Goal: Information Seeking & Learning: Learn about a topic

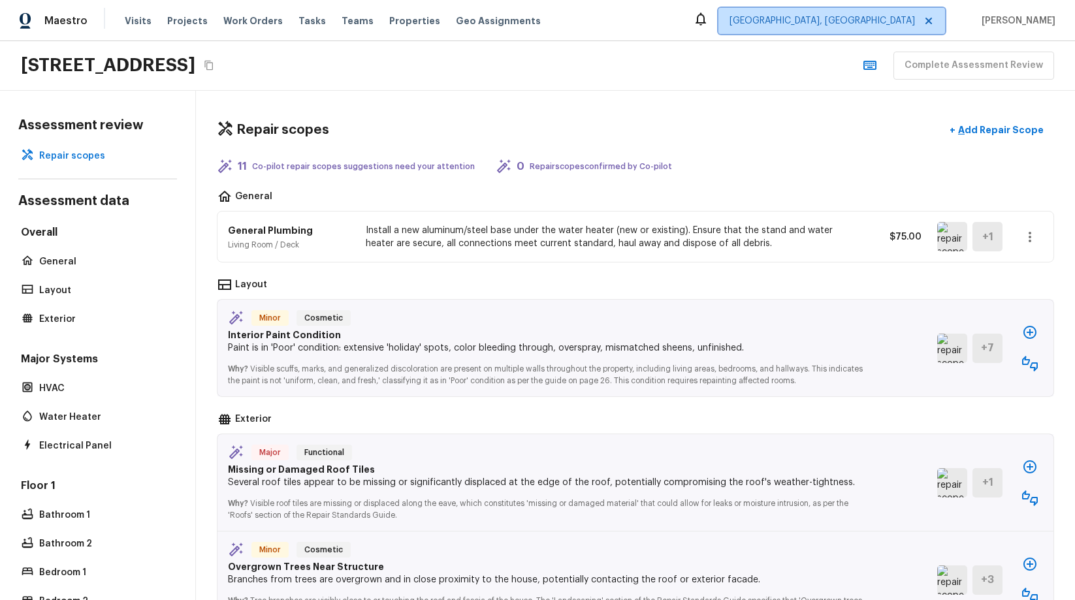
click at [915, 22] on span "Albuquerque, NM" at bounding box center [821, 20] width 185 height 13
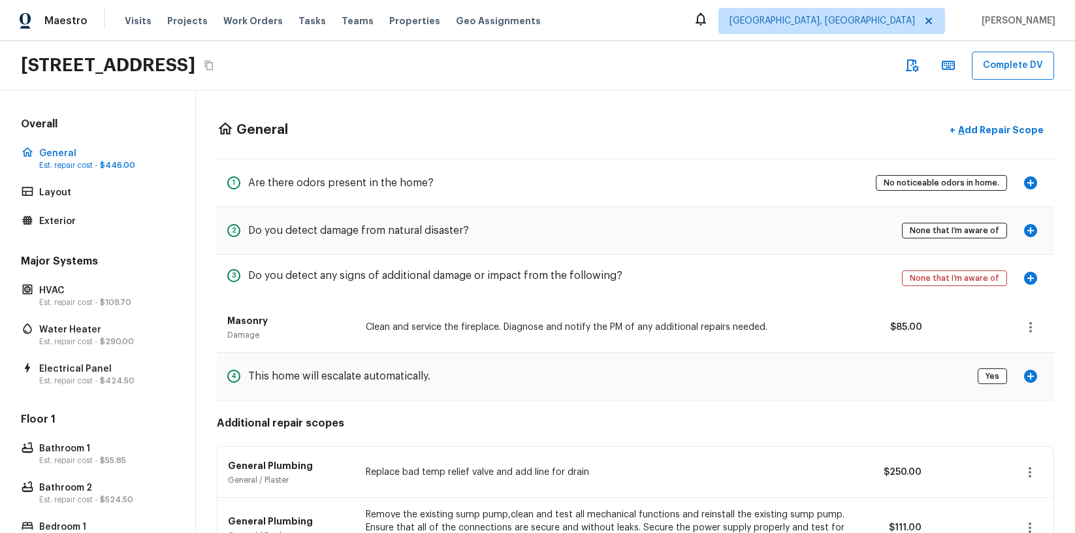
click at [497, 78] on div "1075 S Clifpark Cir, Anaheim, CA 92805 Complete DV" at bounding box center [537, 66] width 1075 height 50
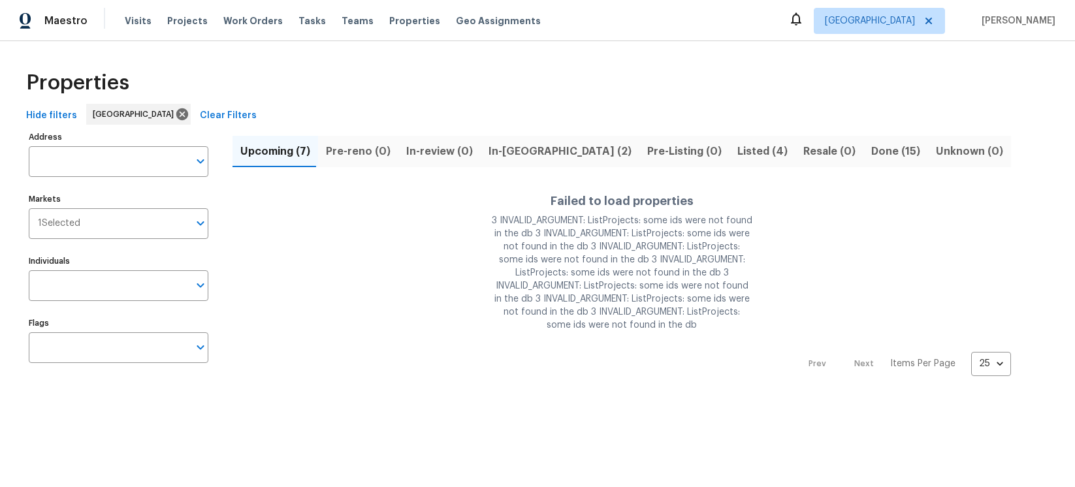
click at [647, 344] on html "Maestro Visits Projects Work Orders Tasks Teams Properties Geo Assignments [GEO…" at bounding box center [537, 198] width 1075 height 397
click at [269, 149] on span "Upcoming (7)" at bounding box center [275, 151] width 70 height 18
click at [871, 154] on span "Done (15)" at bounding box center [895, 151] width 49 height 18
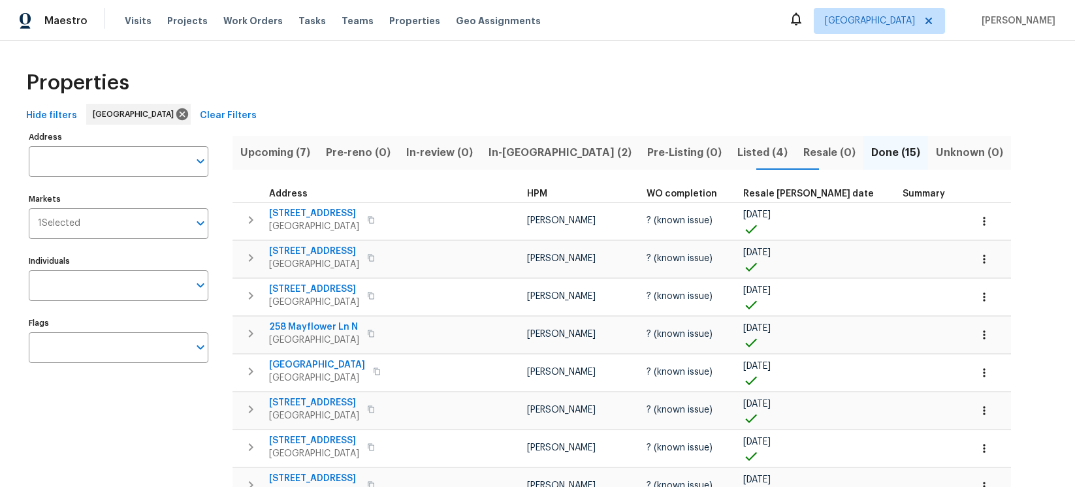
click at [285, 155] on span "Upcoming (7)" at bounding box center [275, 153] width 70 height 18
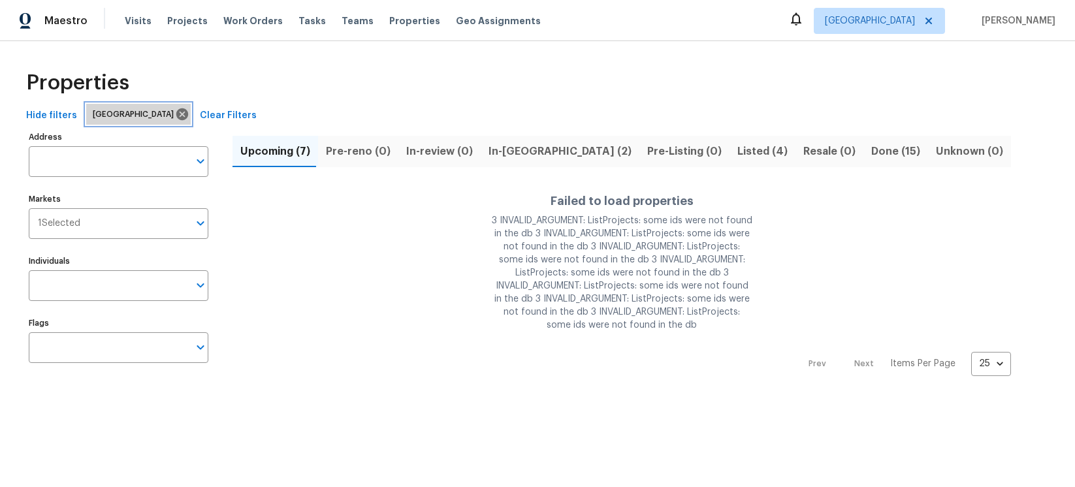
click at [175, 114] on icon at bounding box center [182, 114] width 14 height 14
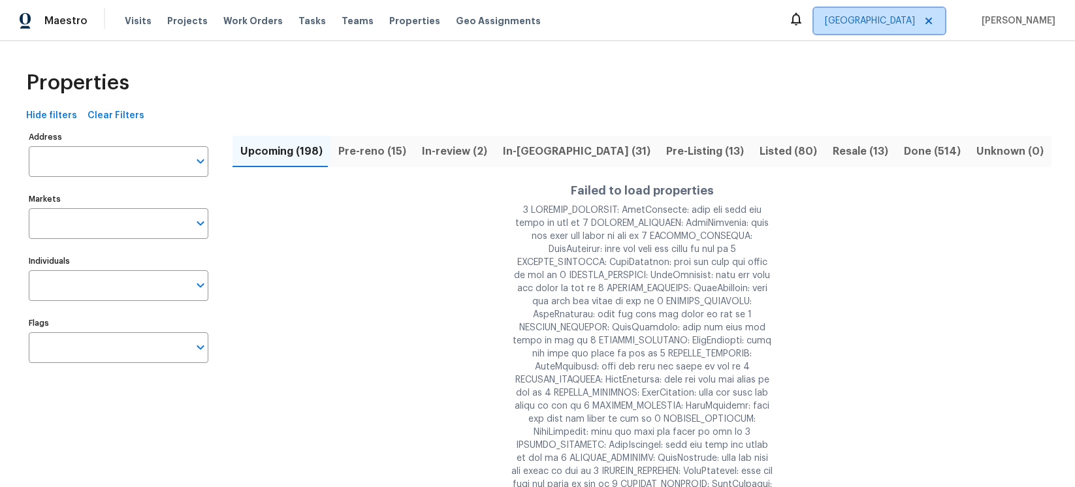
click at [934, 21] on icon at bounding box center [928, 21] width 10 height 10
click at [448, 69] on div "Properties" at bounding box center [537, 83] width 1033 height 42
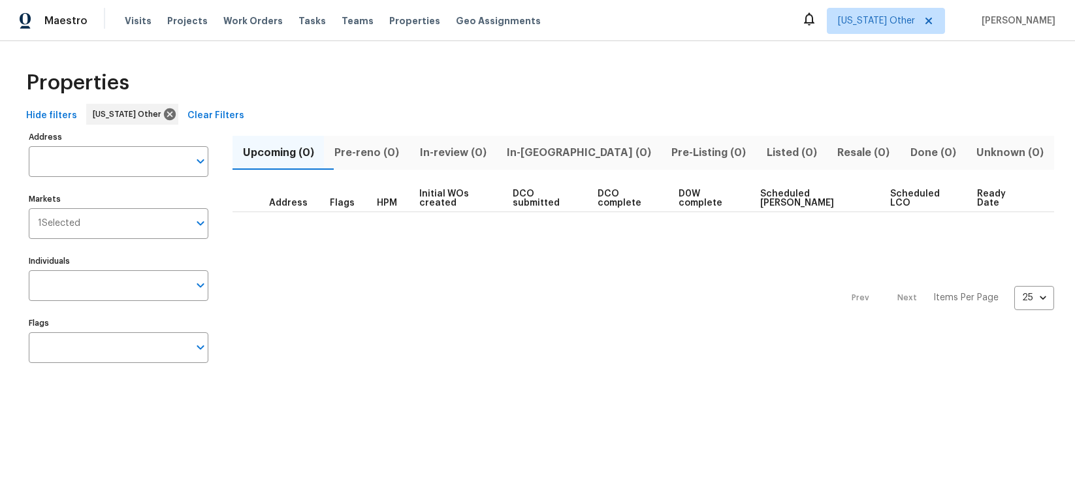
click at [483, 156] on span "In-review (0)" at bounding box center [452, 153] width 71 height 18
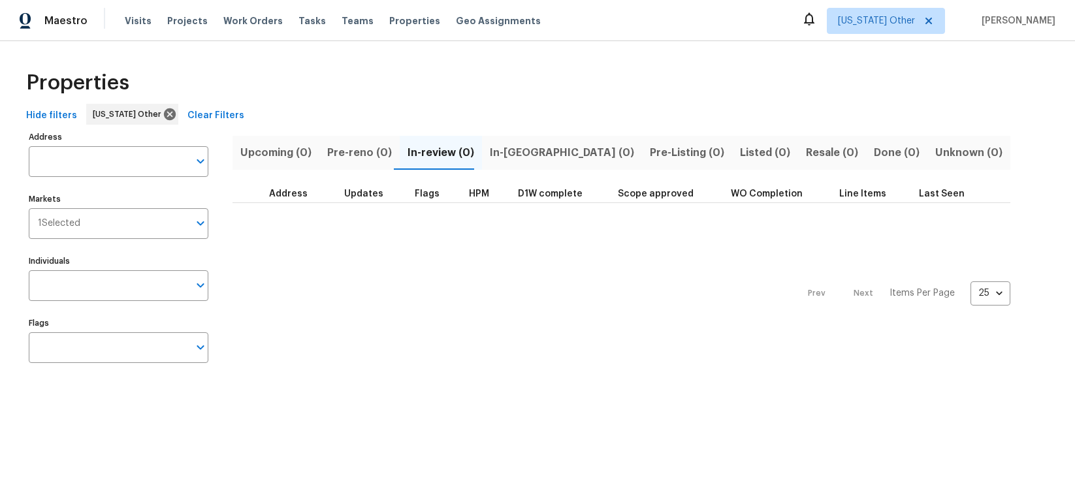
click at [298, 153] on span "Upcoming (0)" at bounding box center [275, 153] width 71 height 18
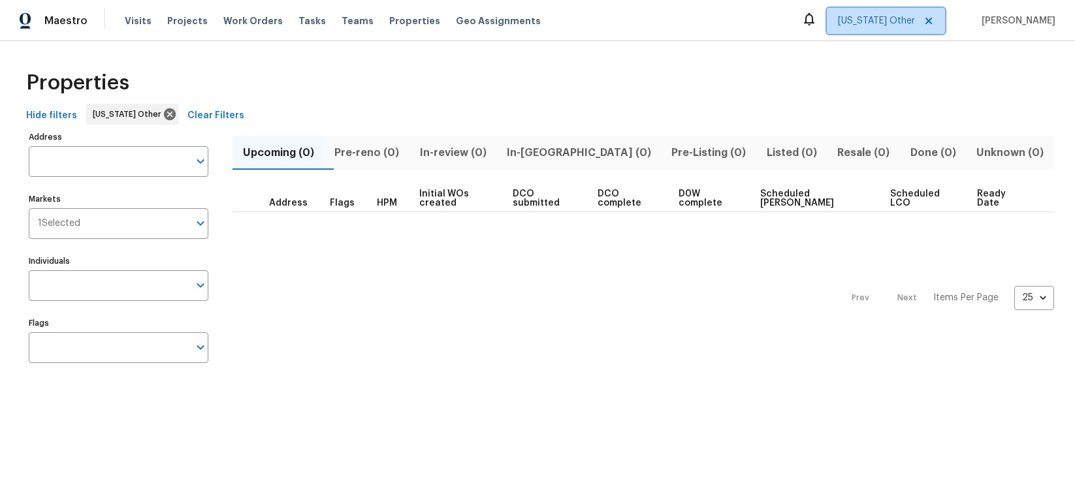
click at [891, 22] on span "[US_STATE] Other" at bounding box center [876, 20] width 77 height 13
click at [871, 78] on div "Properties" at bounding box center [537, 83] width 1033 height 42
click at [915, 19] on span "[US_STATE] Other" at bounding box center [876, 20] width 77 height 13
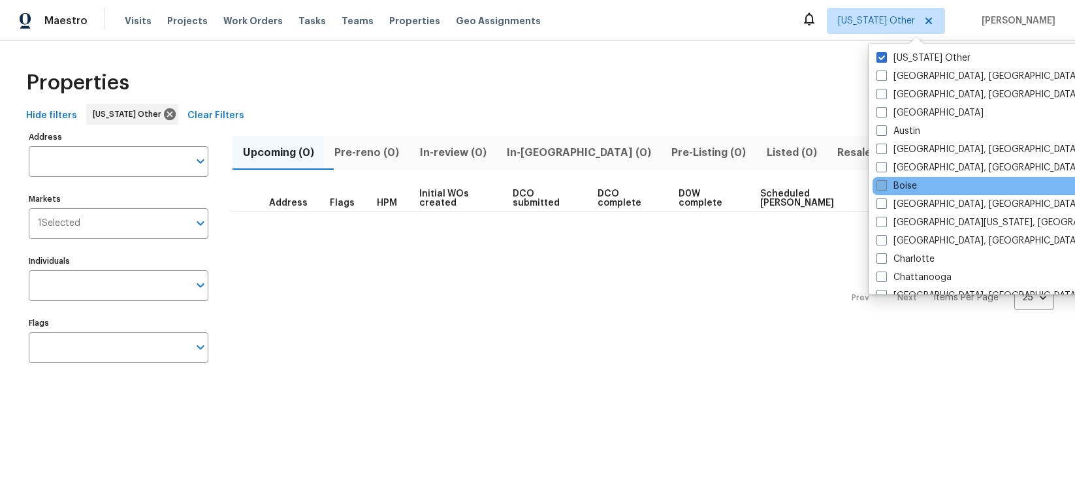
click at [880, 184] on span at bounding box center [881, 185] width 10 height 10
click at [880, 184] on input "Boise" at bounding box center [880, 184] width 8 height 8
checkbox input "true"
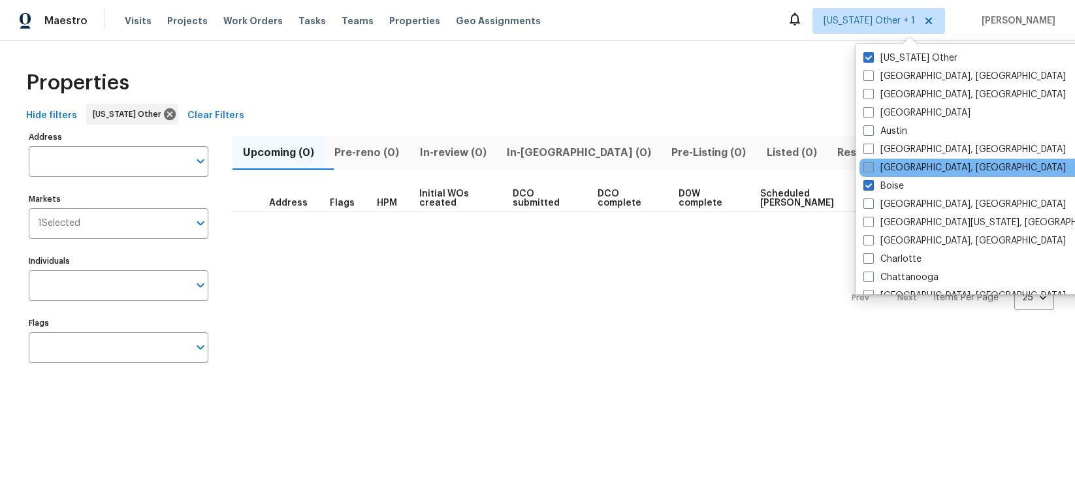
click at [881, 166] on label "[GEOGRAPHIC_DATA], [GEOGRAPHIC_DATA]" at bounding box center [964, 167] width 202 height 13
click at [872, 166] on input "[GEOGRAPHIC_DATA], [GEOGRAPHIC_DATA]" at bounding box center [867, 165] width 8 height 8
checkbox input "true"
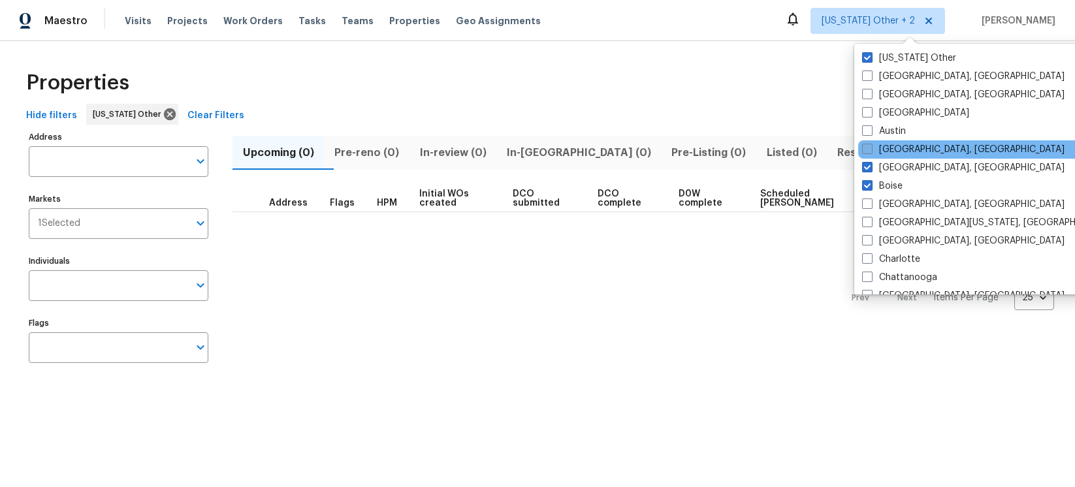
click at [871, 146] on span at bounding box center [867, 149] width 10 height 10
click at [871, 146] on input "Baltimore, MD" at bounding box center [866, 147] width 8 height 8
checkbox input "true"
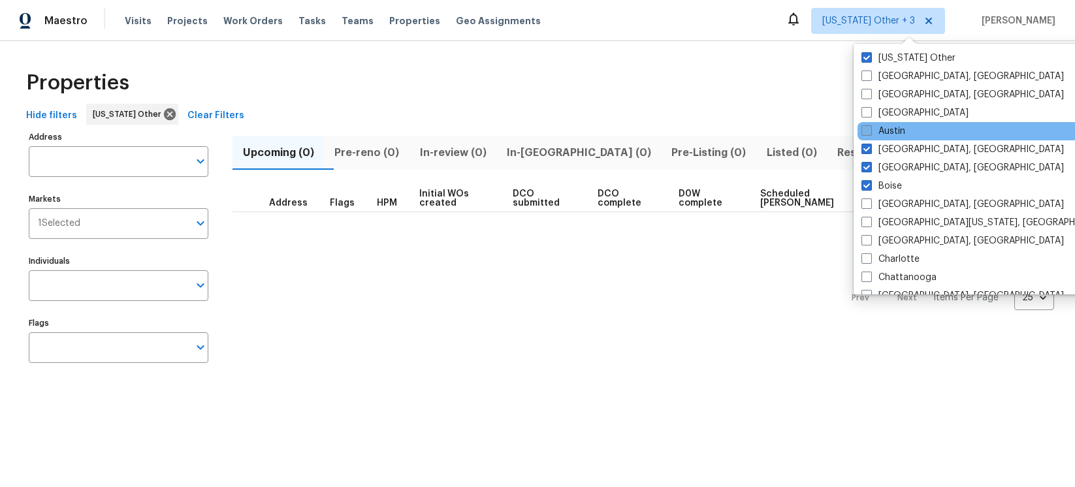
click at [869, 129] on span at bounding box center [866, 130] width 10 height 10
click at [869, 129] on input "Austin" at bounding box center [865, 129] width 8 height 8
checkbox input "true"
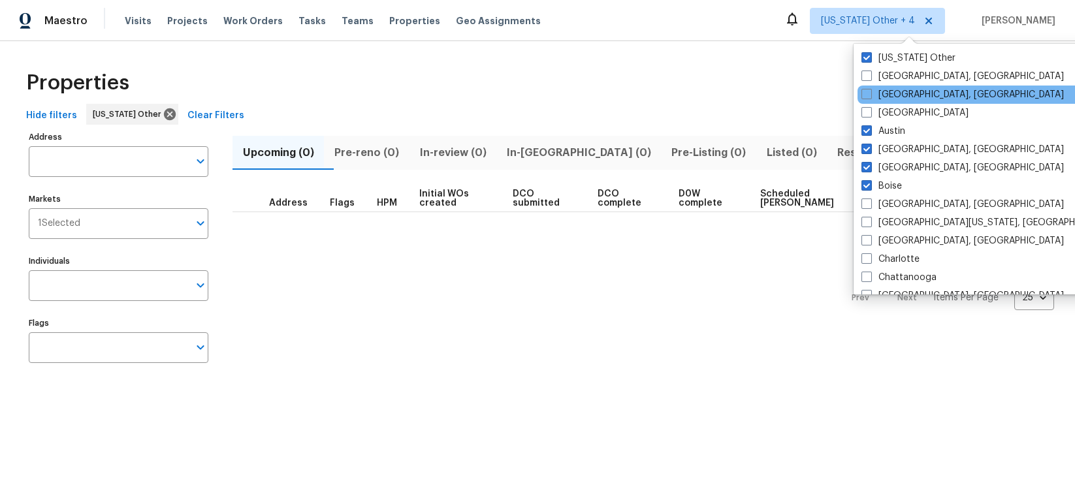
drag, startPoint x: 868, startPoint y: 112, endPoint x: 868, endPoint y: 103, distance: 9.8
click at [868, 112] on span at bounding box center [866, 112] width 10 height 10
click at [868, 112] on input "Atlanta" at bounding box center [865, 110] width 8 height 8
checkbox input "true"
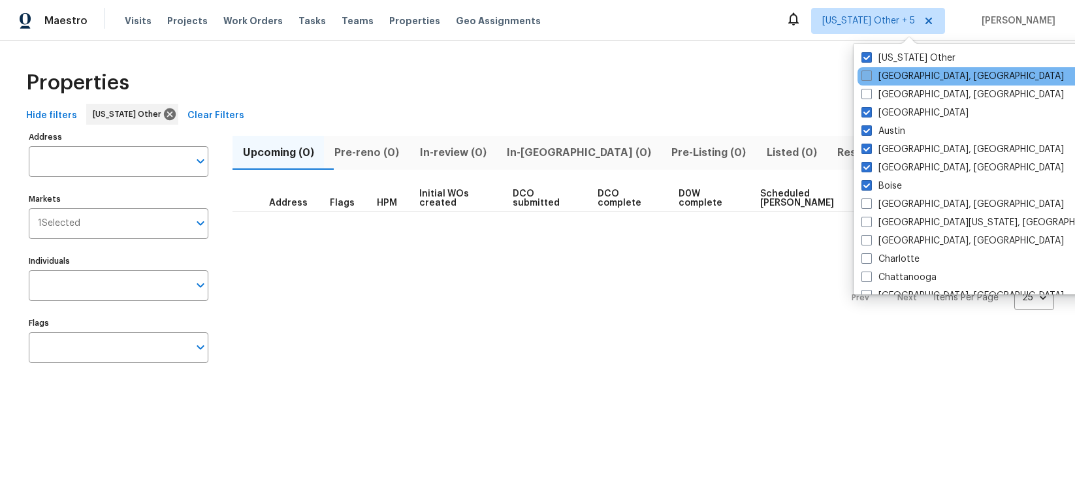
drag, startPoint x: 869, startPoint y: 95, endPoint x: 869, endPoint y: 80, distance: 14.4
click at [869, 93] on span at bounding box center [866, 94] width 10 height 10
click at [869, 93] on input "Asheville, NC" at bounding box center [865, 92] width 8 height 8
checkbox input "true"
drag, startPoint x: 869, startPoint y: 74, endPoint x: 856, endPoint y: 76, distance: 13.9
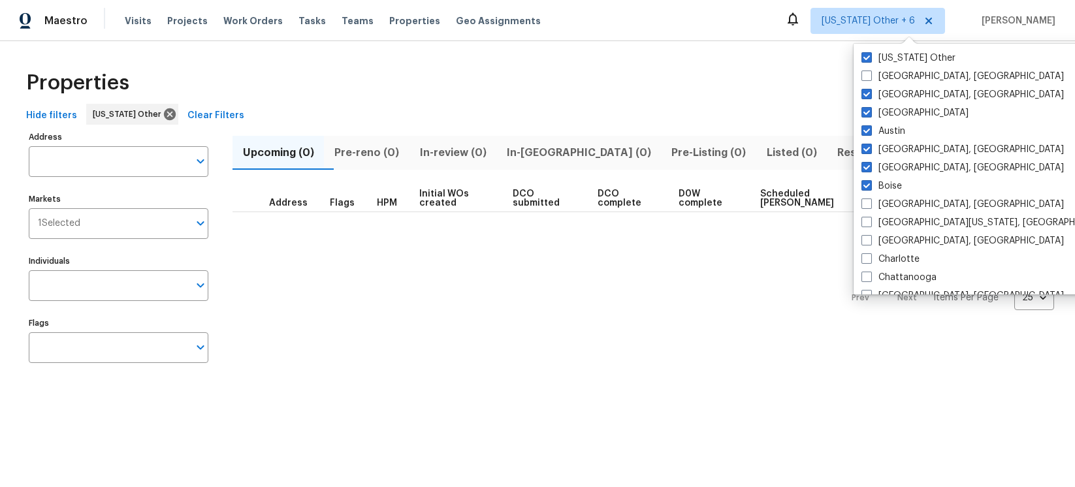
click at [869, 74] on span at bounding box center [866, 76] width 10 height 10
click at [869, 74] on input "[GEOGRAPHIC_DATA], [GEOGRAPHIC_DATA]" at bounding box center [865, 74] width 8 height 8
checkbox input "true"
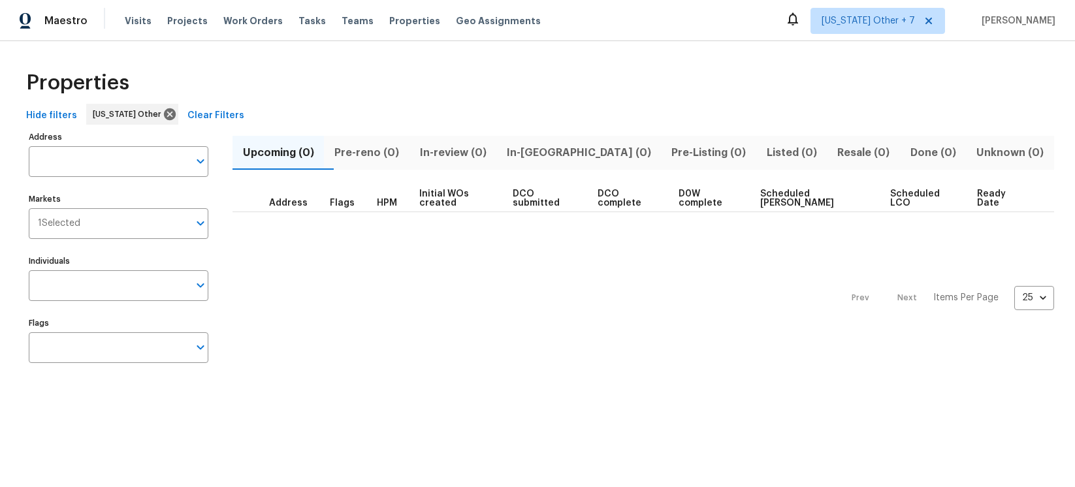
click at [733, 80] on div "Properties" at bounding box center [537, 83] width 1033 height 42
click at [263, 90] on div "Properties" at bounding box center [537, 83] width 1033 height 42
drag, startPoint x: 583, startPoint y: 65, endPoint x: 277, endPoint y: 113, distance: 310.1
click at [583, 65] on div "Properties" at bounding box center [537, 83] width 1033 height 42
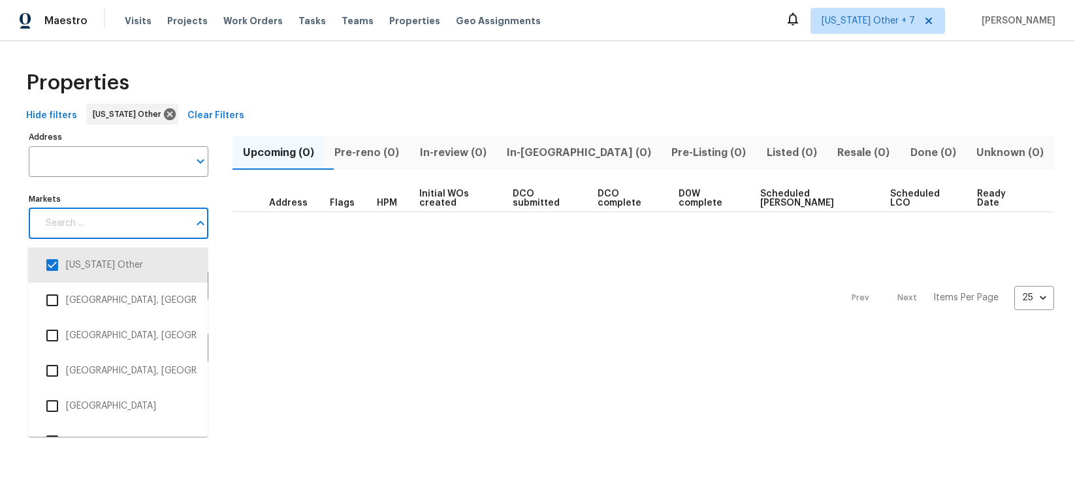
click at [103, 229] on input "Markets" at bounding box center [113, 223] width 151 height 31
click at [91, 299] on li "[GEOGRAPHIC_DATA], [GEOGRAPHIC_DATA]" at bounding box center [118, 300] width 159 height 27
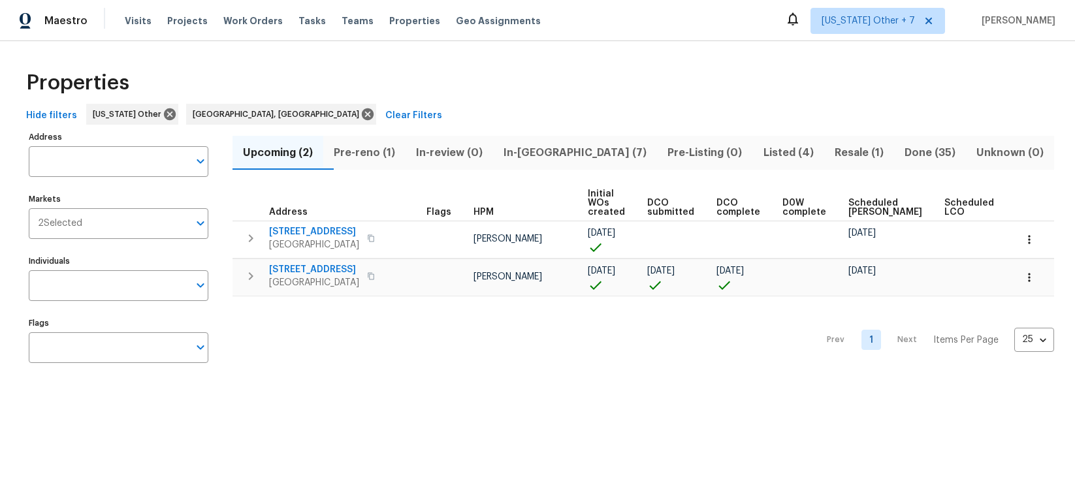
click at [588, 340] on div "Prev 1 Next Items Per Page 25 25 ​" at bounding box center [643, 336] width 822 height 80
click at [133, 224] on input "Markets" at bounding box center [135, 223] width 106 height 31
type input "nash"
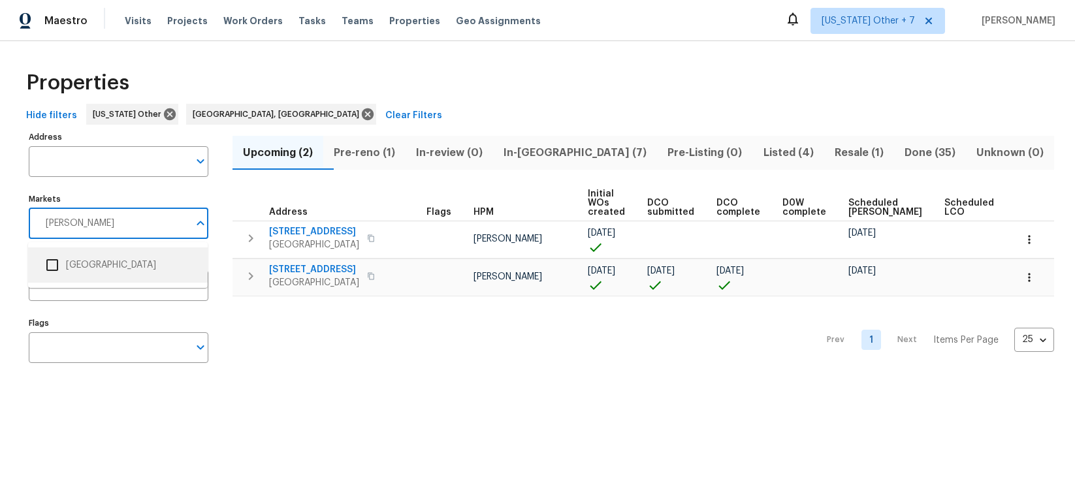
click at [76, 259] on li "Nashville" at bounding box center [118, 264] width 159 height 27
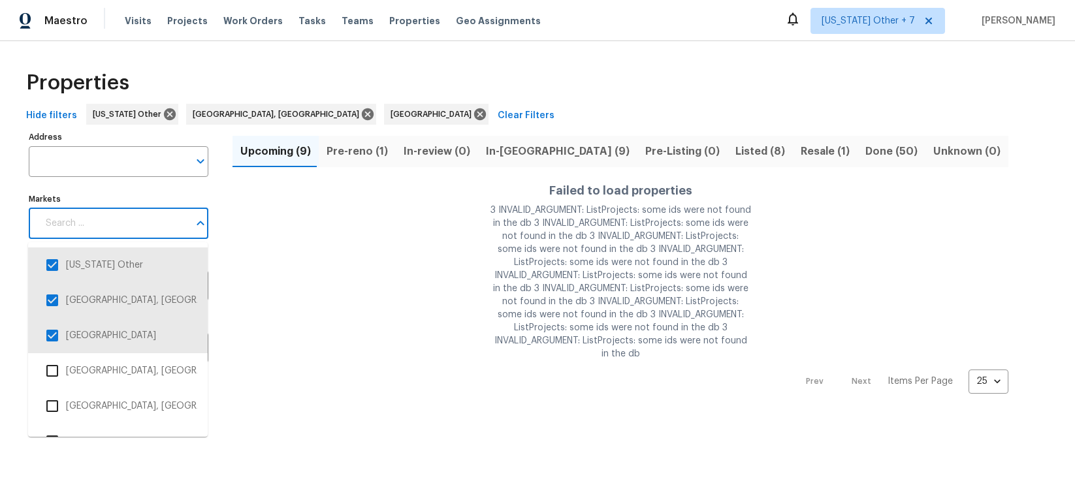
click at [93, 221] on input "Markets" at bounding box center [113, 223] width 151 height 31
click at [46, 295] on input "checkbox" at bounding box center [52, 300] width 27 height 27
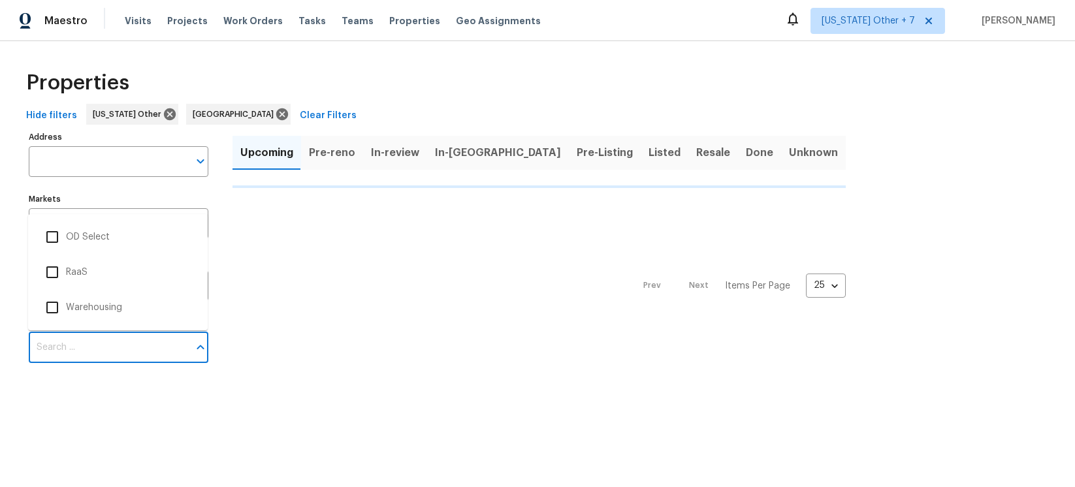
click at [50, 334] on input "Flags" at bounding box center [109, 347] width 160 height 31
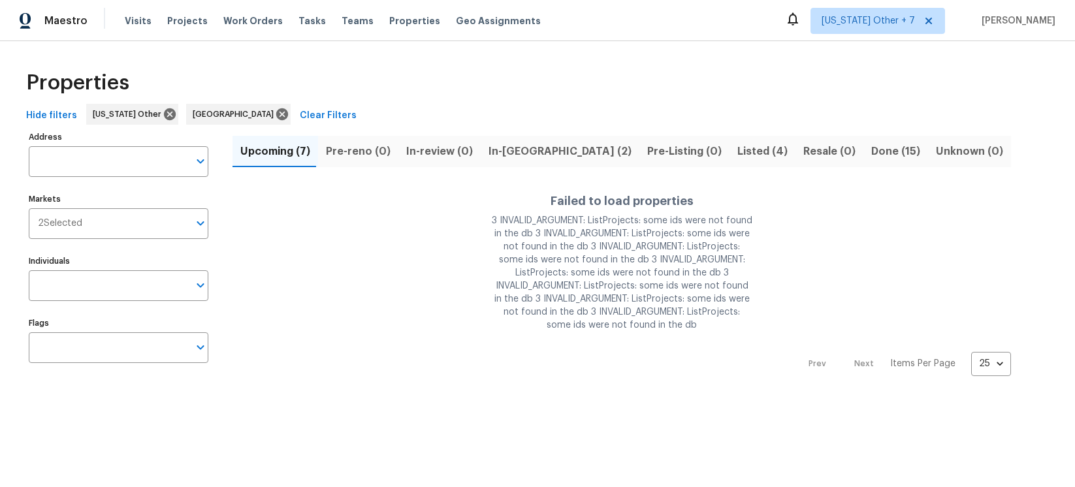
drag, startPoint x: 394, startPoint y: 219, endPoint x: 368, endPoint y: 221, distance: 26.8
click at [393, 219] on div "Failed to load properties 3 INVALID_ARGUMENT: ListProjects: some ids were not f…" at bounding box center [621, 263] width 778 height 161
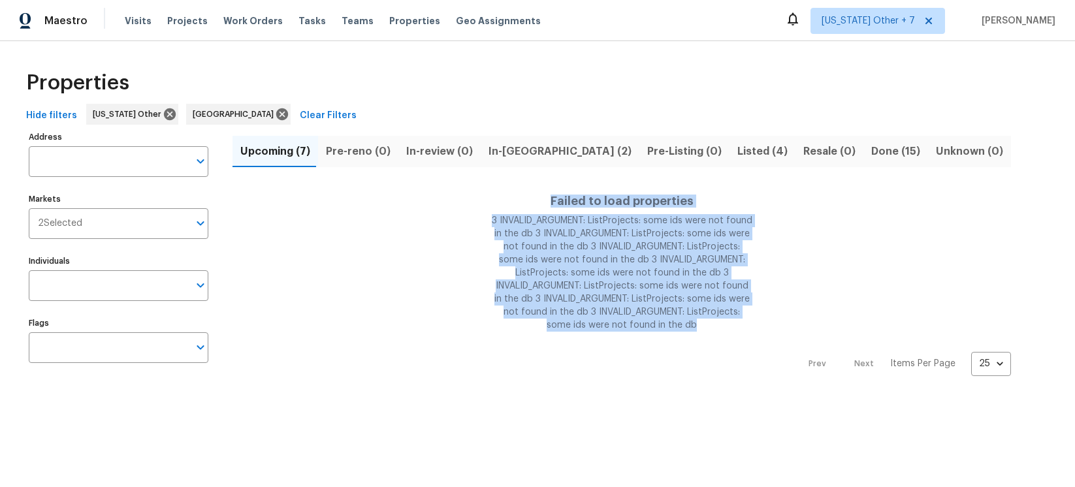
drag, startPoint x: 500, startPoint y: 200, endPoint x: 745, endPoint y: 332, distance: 278.2
click at [747, 338] on div "Failed to load properties 3 INVALID_ARGUMENT: ListProjects: some ids were not f…" at bounding box center [621, 263] width 778 height 161
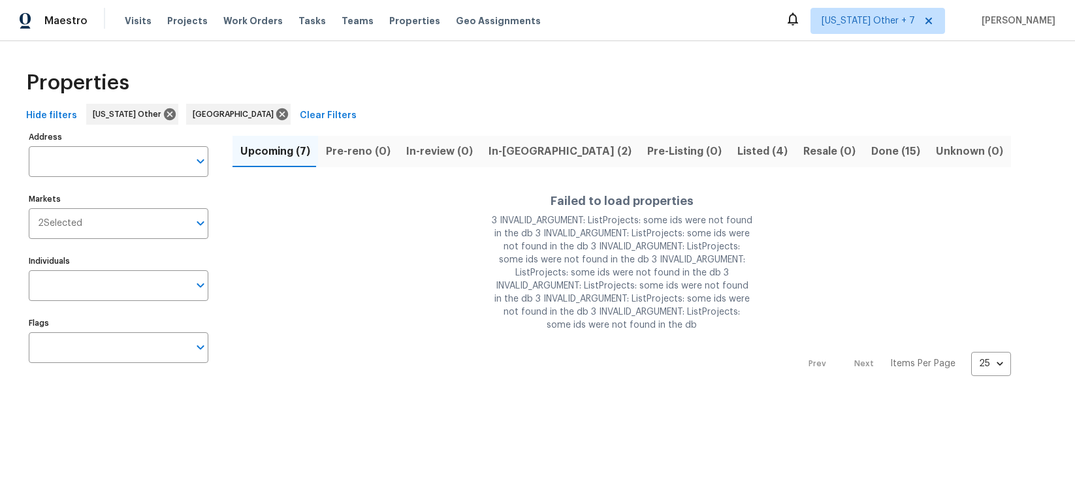
click at [744, 321] on div "Failed to load properties 3 INVALID_ARGUMENT: ListProjects: some ids were not f…" at bounding box center [621, 263] width 778 height 161
click at [126, 221] on input "Markets" at bounding box center [135, 223] width 106 height 31
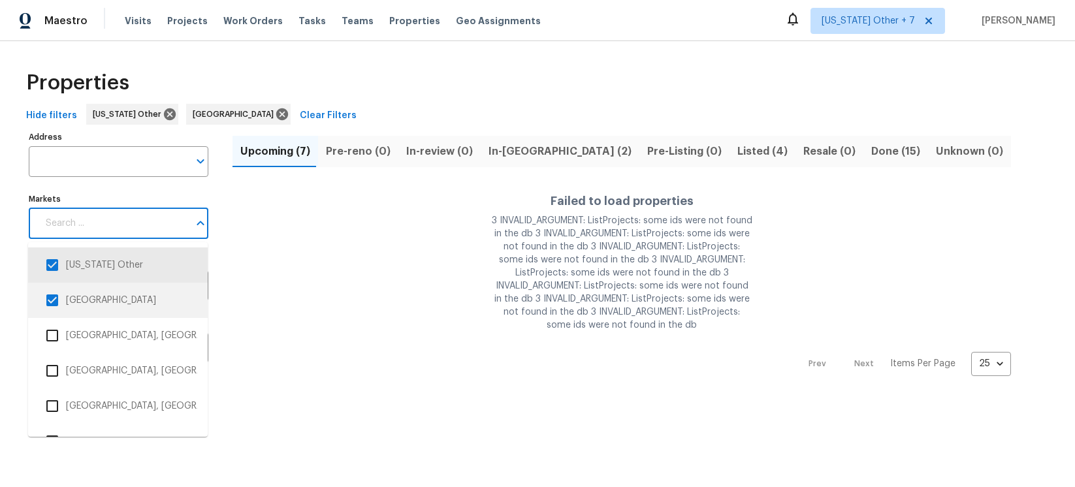
click at [56, 298] on input "checkbox" at bounding box center [52, 300] width 27 height 27
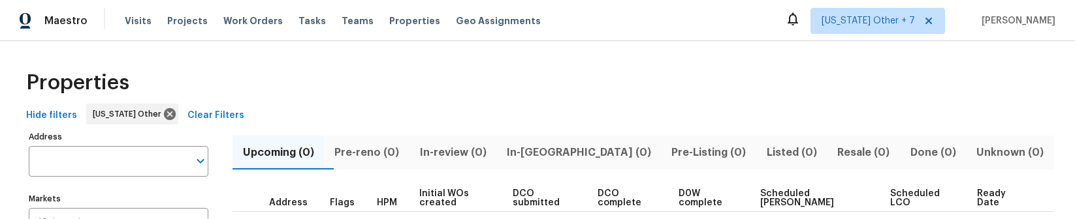
click at [624, 61] on div "Properties Hide filters Alaska Other Clear Filters Address Address Markets 1 Se…" at bounding box center [537, 219] width 1075 height 356
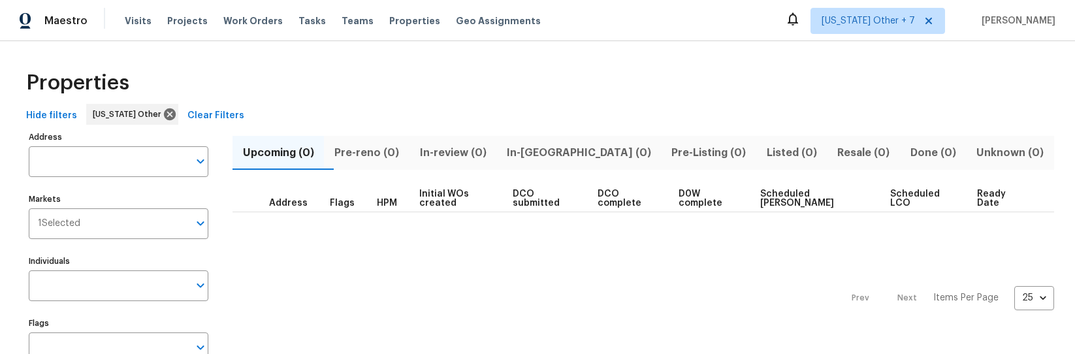
click at [1023, 72] on div "Properties" at bounding box center [537, 83] width 1033 height 42
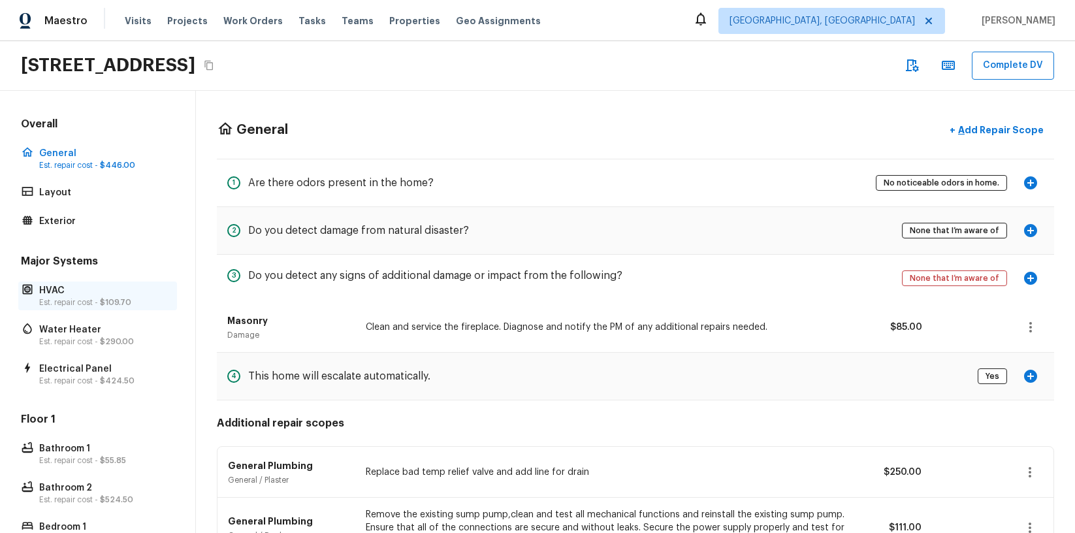
click at [131, 301] on p "Est. repair cost - $109.70" at bounding box center [104, 302] width 130 height 10
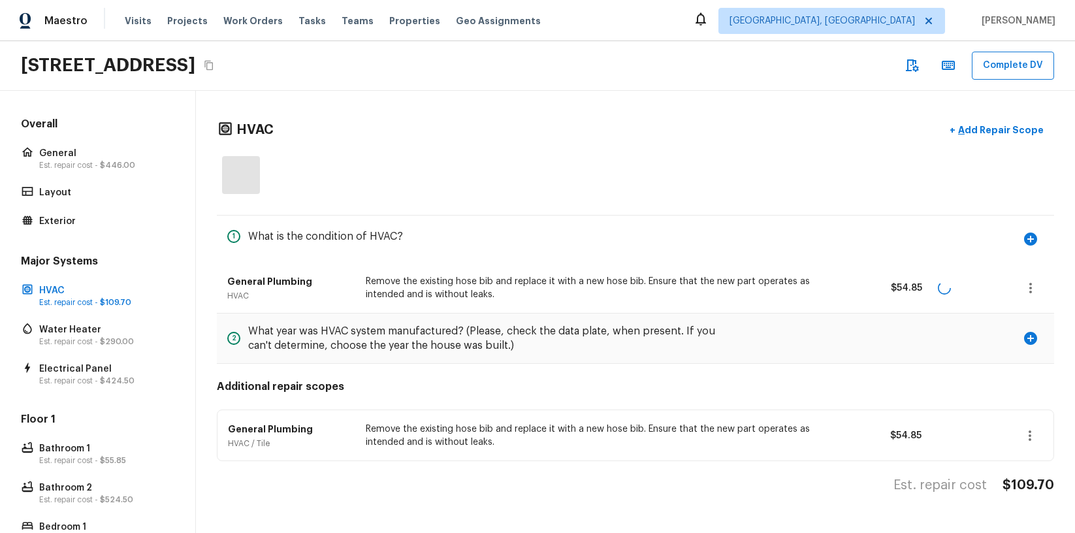
click at [83, 209] on div "Overall General Est. repair cost - $446.00 Layout Exterior" at bounding box center [97, 174] width 159 height 114
click at [83, 223] on p "Exterior" at bounding box center [104, 221] width 130 height 13
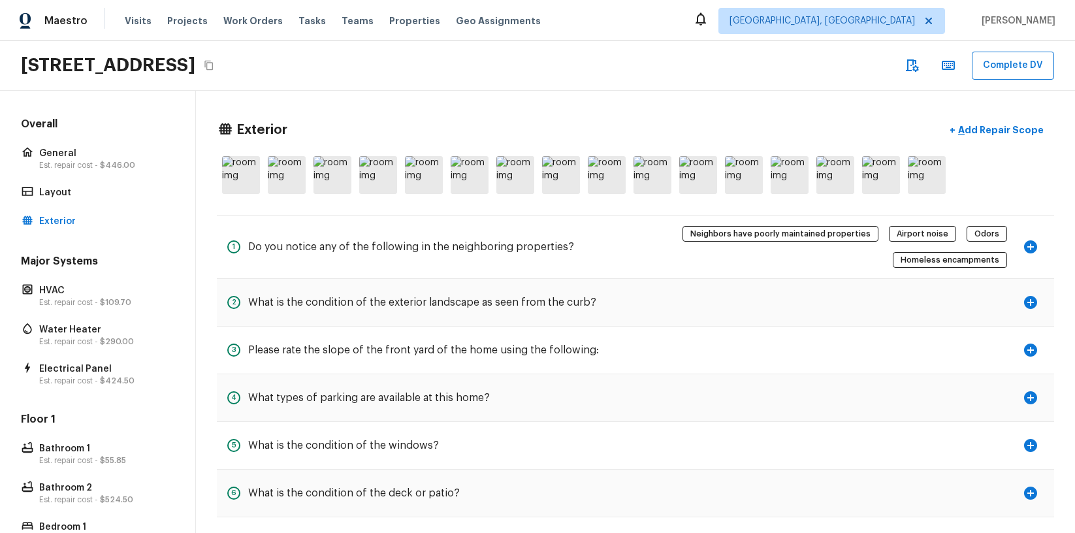
click at [586, 182] on div at bounding box center [635, 175] width 837 height 48
click at [602, 182] on img at bounding box center [607, 175] width 38 height 38
